Goal: Transaction & Acquisition: Purchase product/service

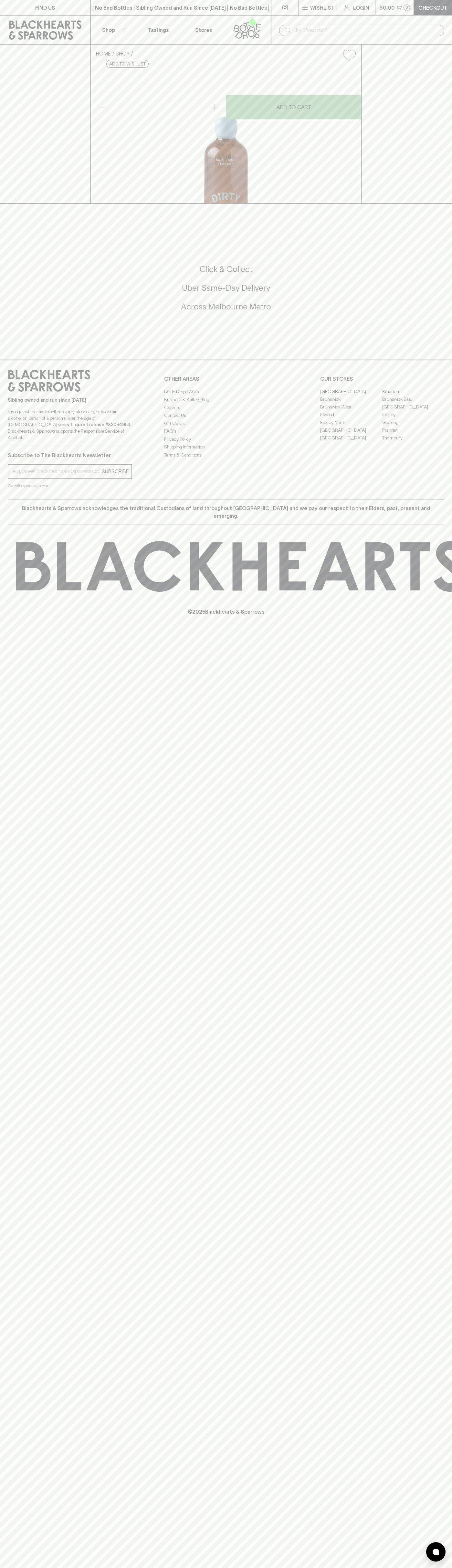
click at [257, 29] on icon at bounding box center [247, 28] width 37 height 21
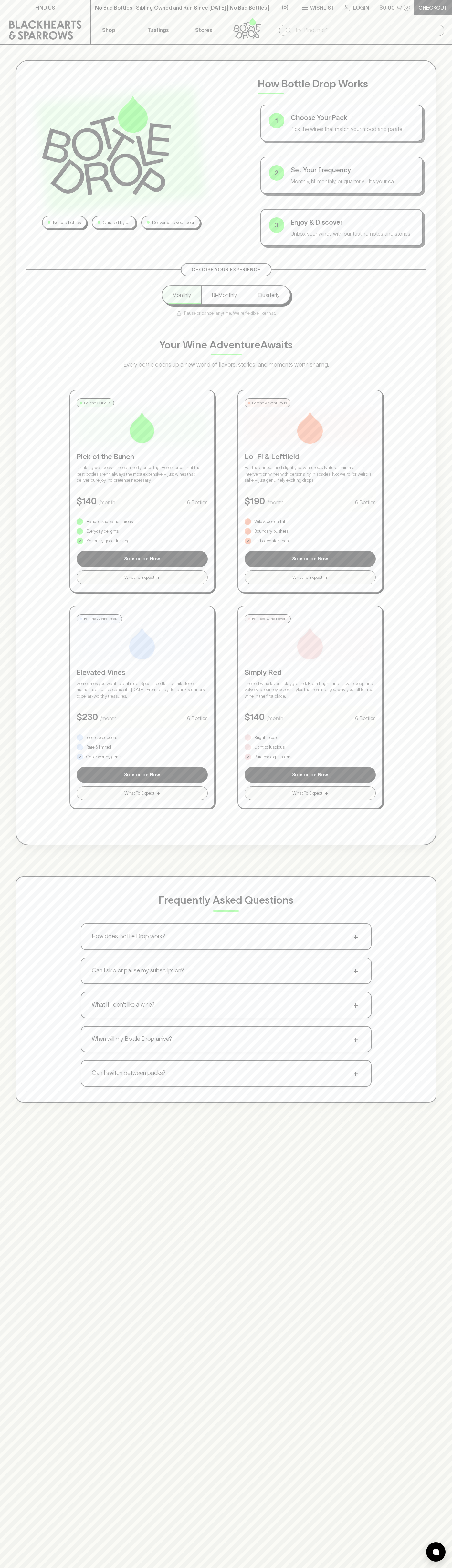
click at [223, 1567] on html "FIND US | No Bad Bottles | Sibling Owned and Run Since [DATE] | No Bad Bottles …" at bounding box center [226, 1013] width 452 height 2027
click at [20, 1511] on div "No bad bottles Curated by us Delivered to your door How Bottle Drop Works 1 Cho…" at bounding box center [226, 828] width 452 height 1568
